Goal: Check status: Check status

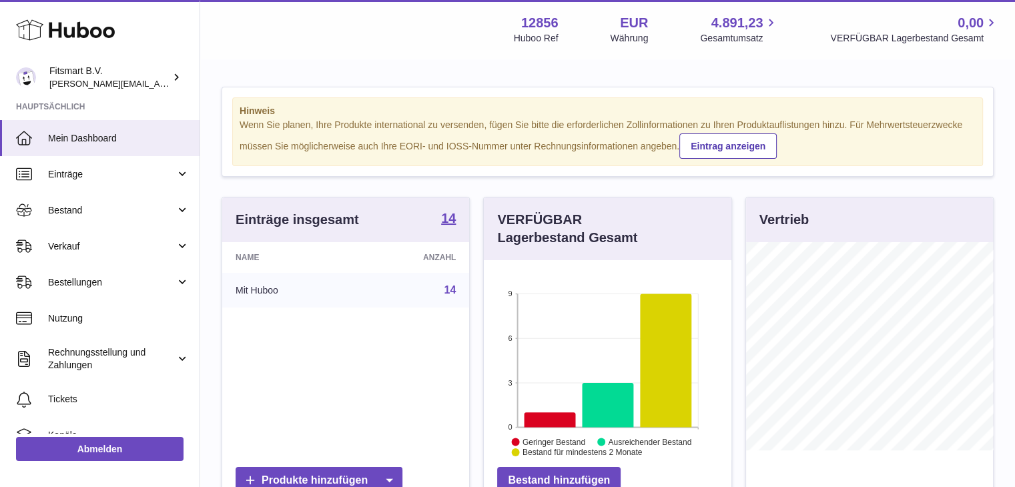
scroll to position [208, 248]
click at [88, 293] on link "Bestellungen" at bounding box center [100, 282] width 200 height 36
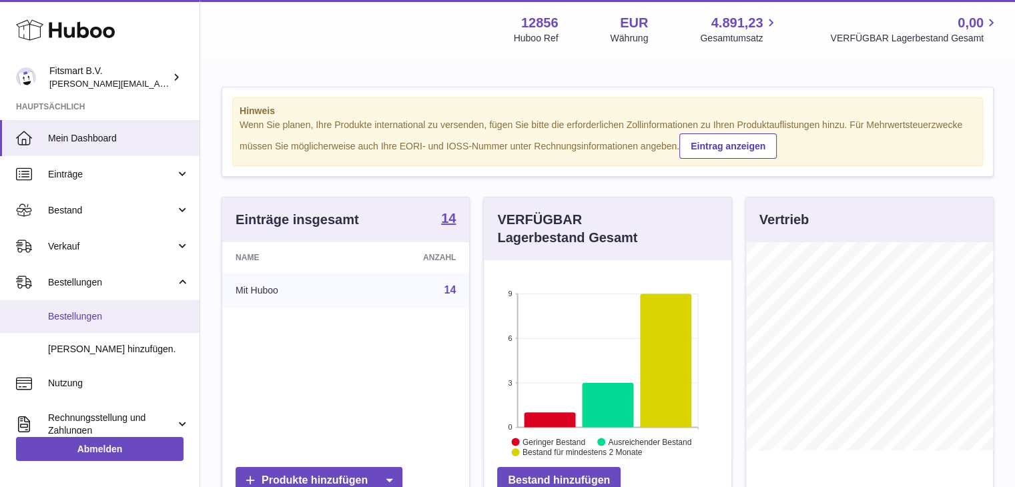
click at [78, 316] on span "Bestellungen" at bounding box center [118, 316] width 141 height 13
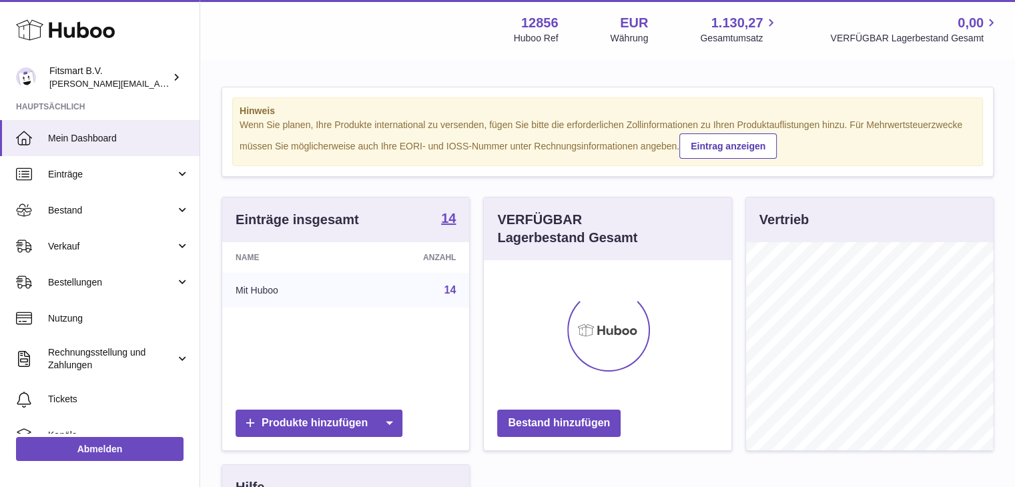
scroll to position [208, 248]
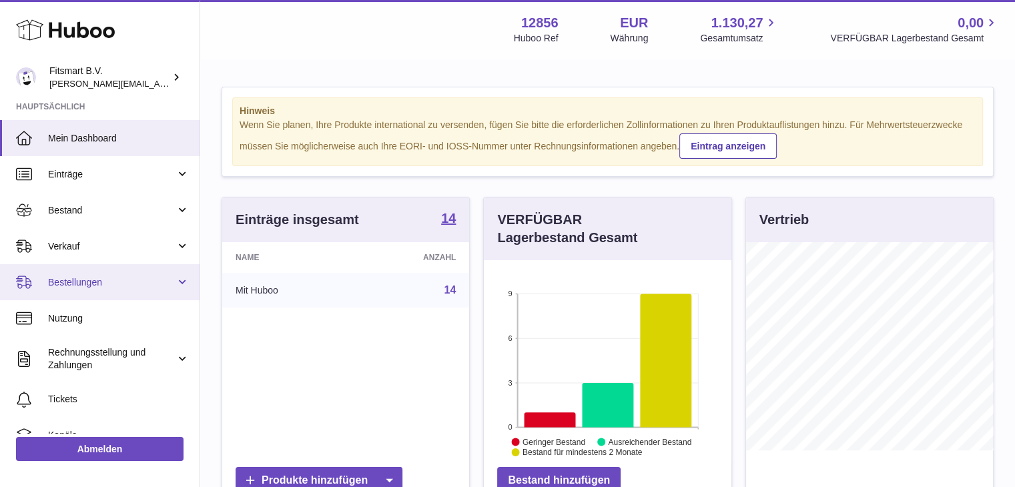
click at [99, 289] on link "Bestellungen" at bounding box center [100, 282] width 200 height 36
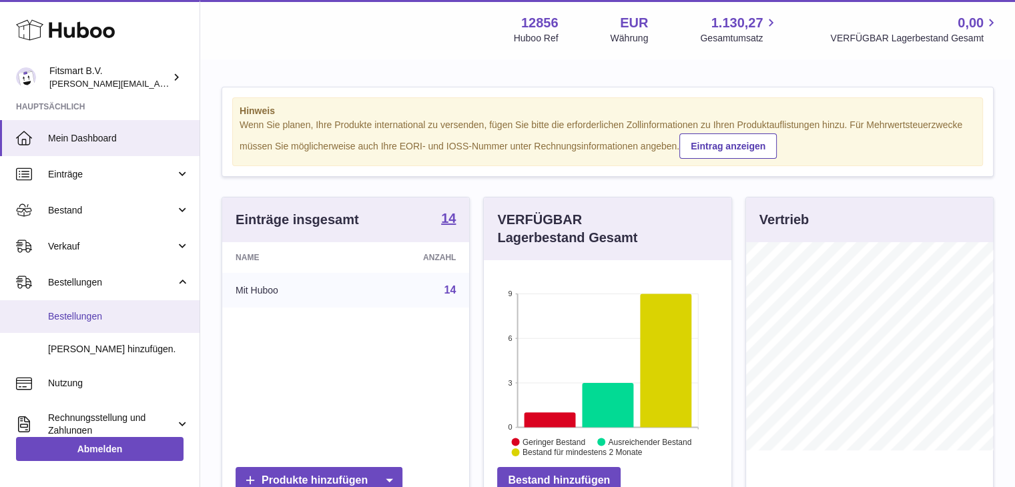
click at [79, 316] on span "Bestellungen" at bounding box center [118, 316] width 141 height 13
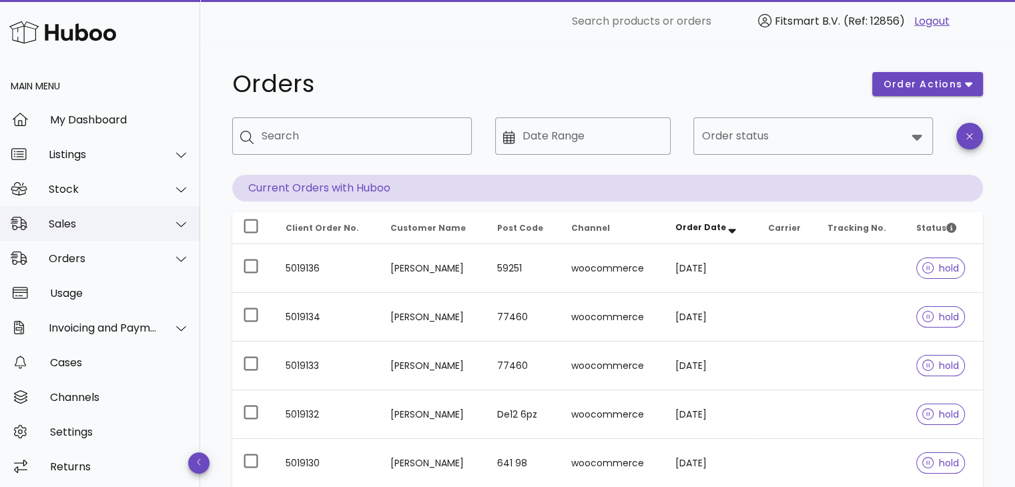
click at [69, 232] on div "Sales" at bounding box center [100, 223] width 200 height 35
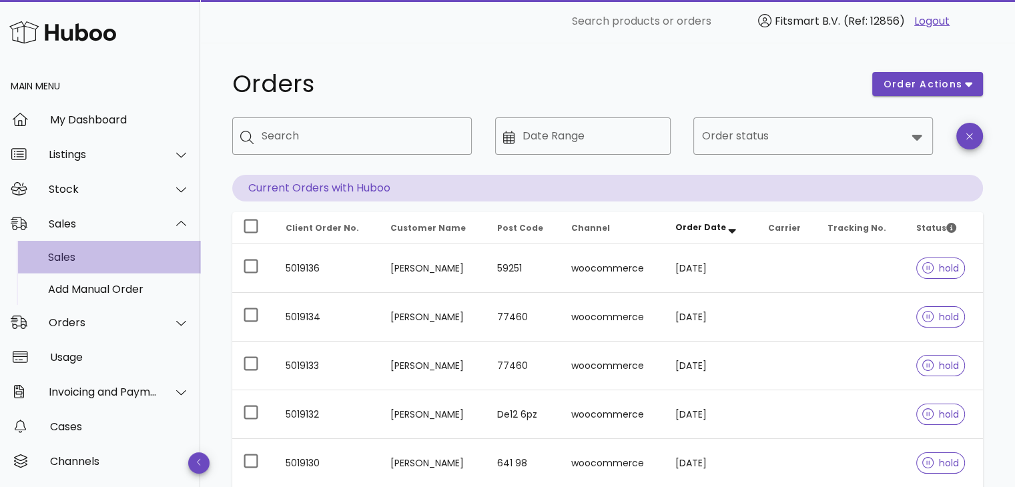
click at [63, 256] on div "Sales" at bounding box center [118, 257] width 141 height 13
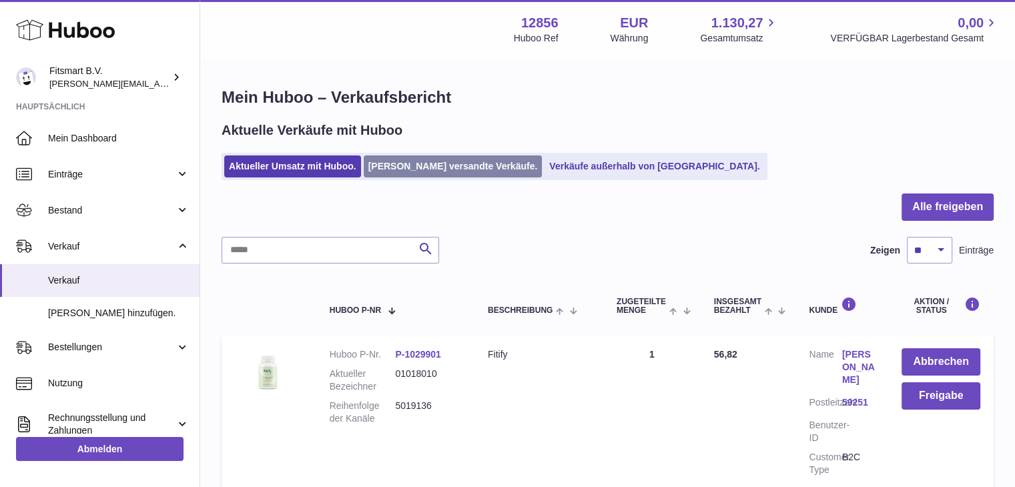
drag, startPoint x: 390, startPoint y: 180, endPoint x: 397, endPoint y: 175, distance: 8.1
click at [392, 180] on ul "Aktueller Umsatz mit Huboo. Von Huboo versandte Verkäufe. Verkäufe außerhalb vo…" at bounding box center [495, 166] width 546 height 27
click at [398, 174] on link "Von Huboo versandte Verkäufe." at bounding box center [453, 166] width 179 height 22
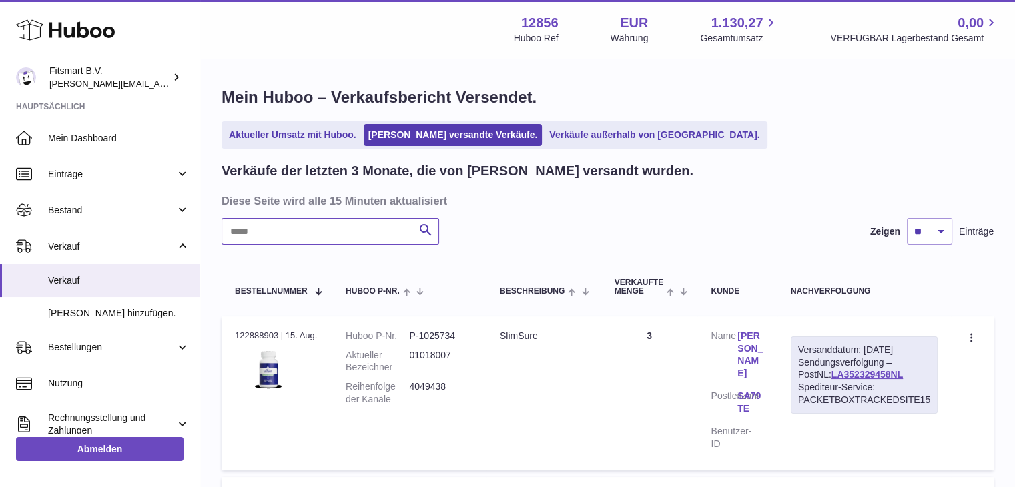
click at [299, 236] on input "text" at bounding box center [331, 231] width 218 height 27
paste input "**********"
click at [743, 348] on link "[PERSON_NAME]" at bounding box center [750, 355] width 27 height 51
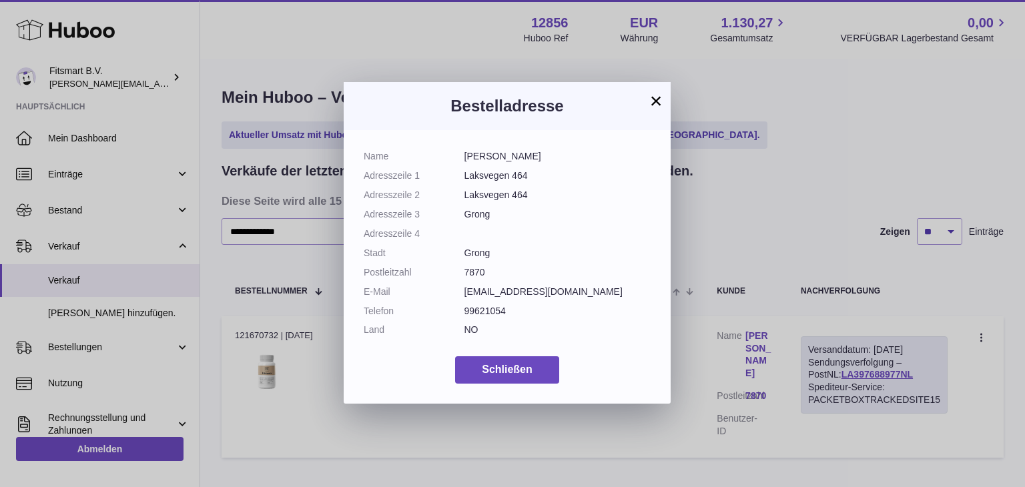
click at [657, 99] on button "×" at bounding box center [656, 101] width 16 height 16
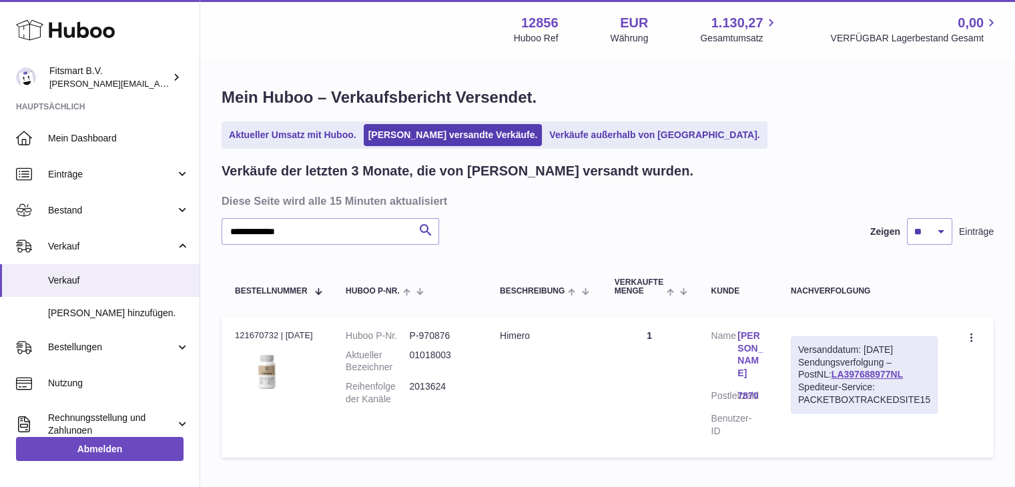
click at [427, 387] on dd "2013624" at bounding box center [440, 392] width 63 height 25
copy dd "2013624"
click at [760, 342] on link "Else Lindseth" at bounding box center [750, 355] width 27 height 51
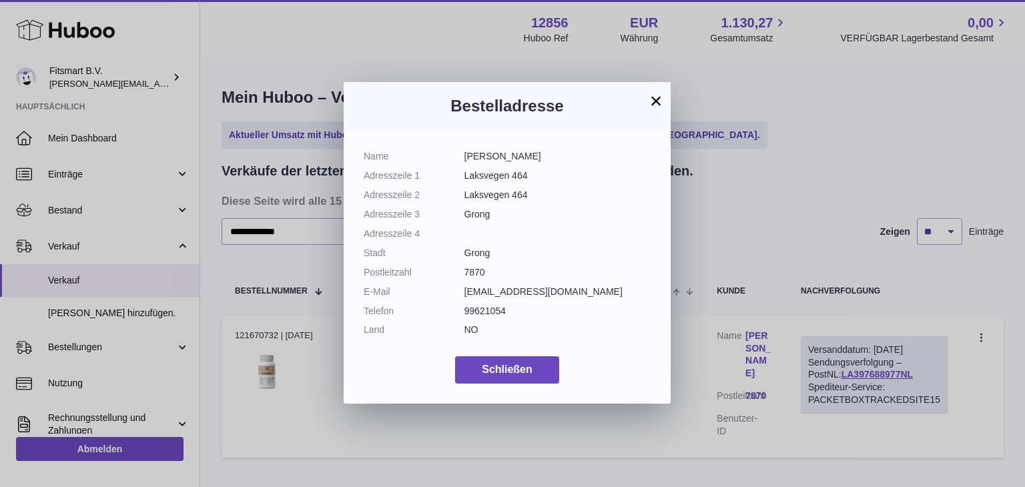
click at [654, 101] on button "×" at bounding box center [656, 101] width 16 height 16
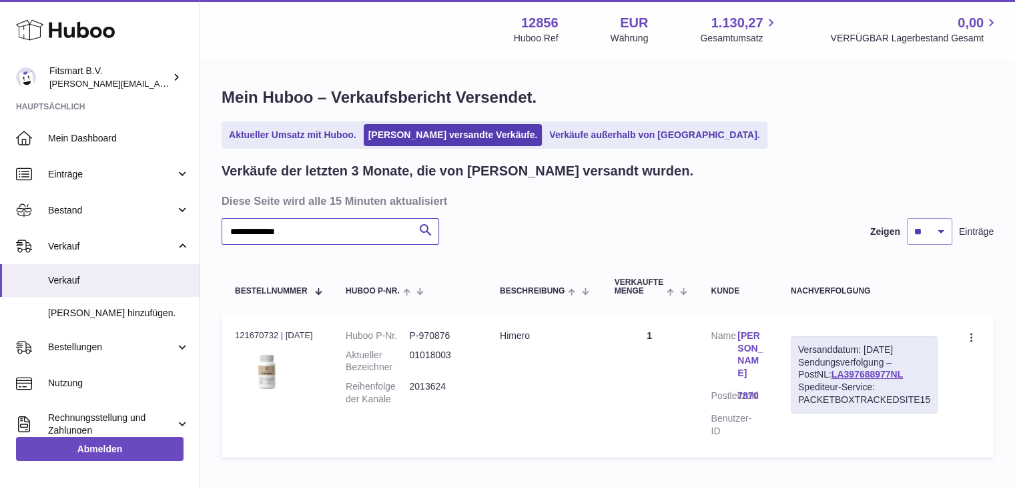
click at [328, 228] on input "**********" at bounding box center [331, 231] width 218 height 27
paste input "text"
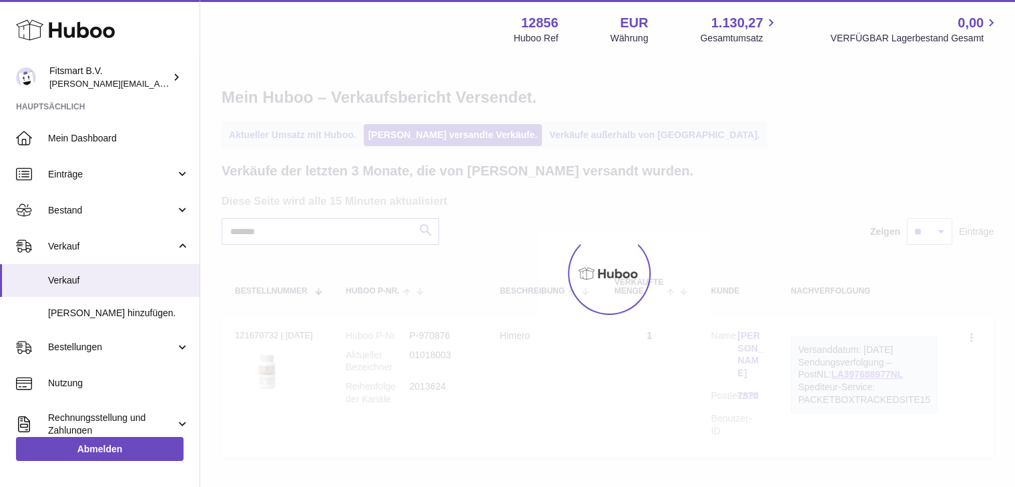
type input "*******"
